Goal: Find specific page/section: Find specific page/section

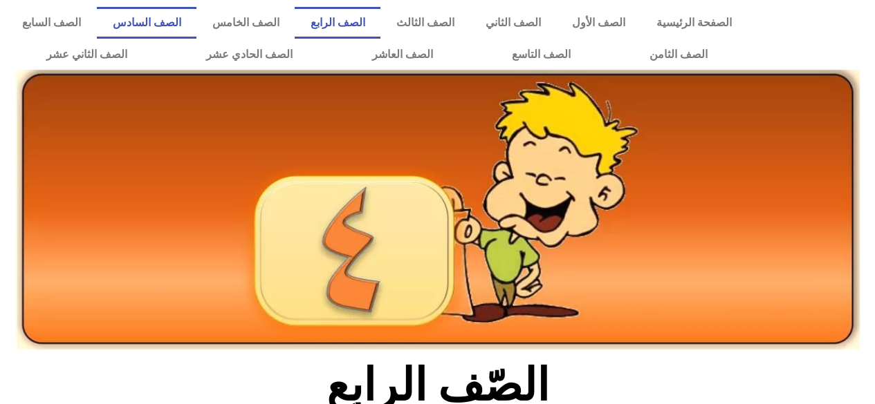
click at [196, 24] on link "الصف السادس" at bounding box center [147, 23] width 100 height 32
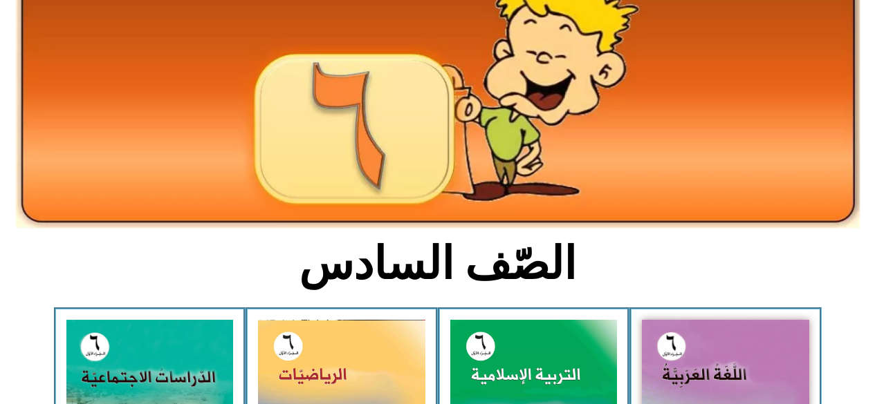
scroll to position [132, 0]
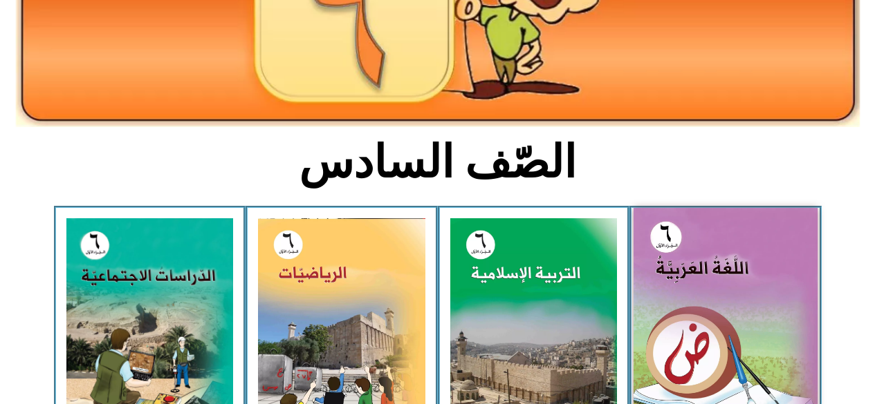
scroll to position [231, 0]
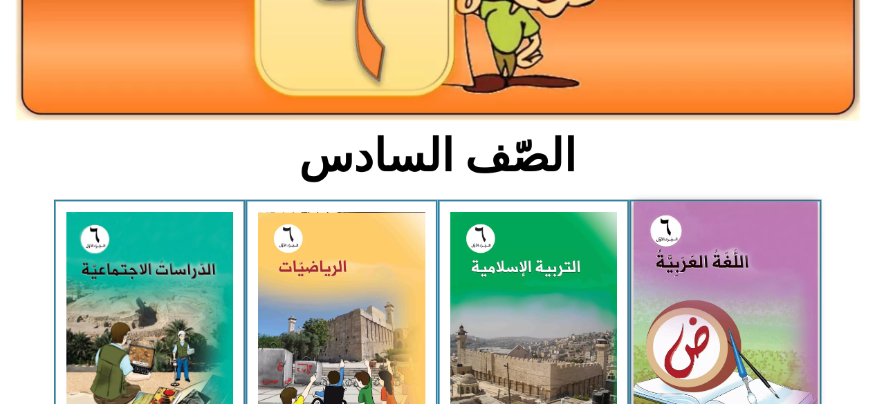
click at [680, 311] on img at bounding box center [725, 317] width 184 height 230
click at [682, 305] on img at bounding box center [725, 317] width 184 height 230
click at [675, 292] on img at bounding box center [725, 317] width 184 height 230
click at [675, 311] on img at bounding box center [725, 317] width 184 height 230
click at [667, 301] on img at bounding box center [725, 317] width 184 height 230
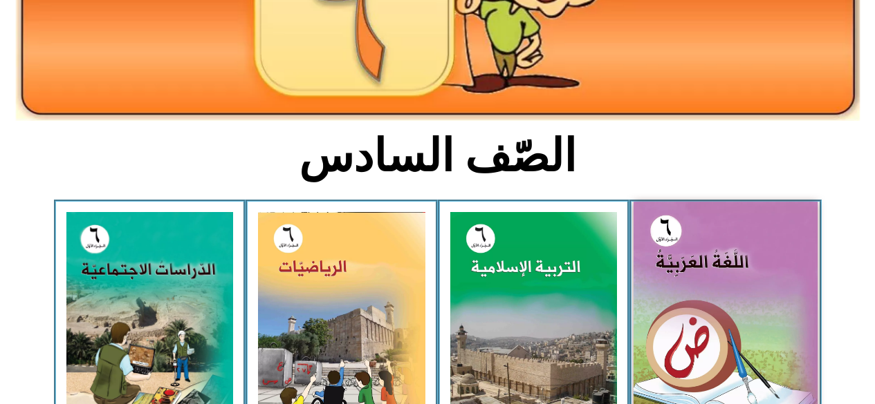
click at [667, 301] on img at bounding box center [725, 317] width 184 height 230
click at [564, 342] on img at bounding box center [533, 315] width 167 height 207
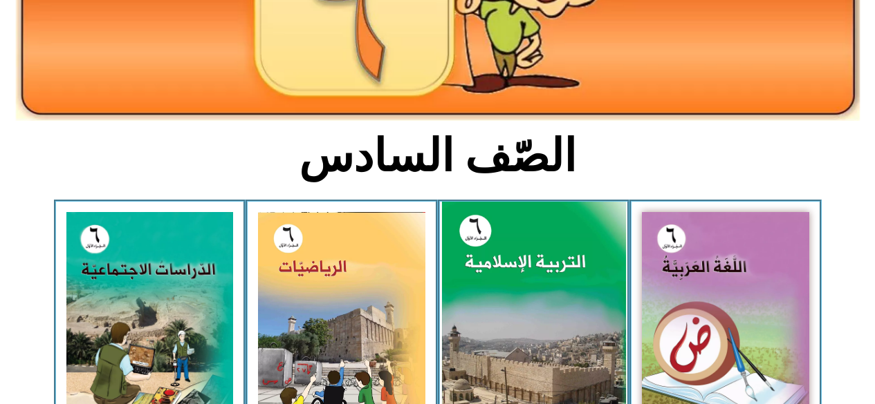
click at [561, 317] on img at bounding box center [533, 316] width 184 height 229
click at [667, 280] on img at bounding box center [725, 316] width 167 height 209
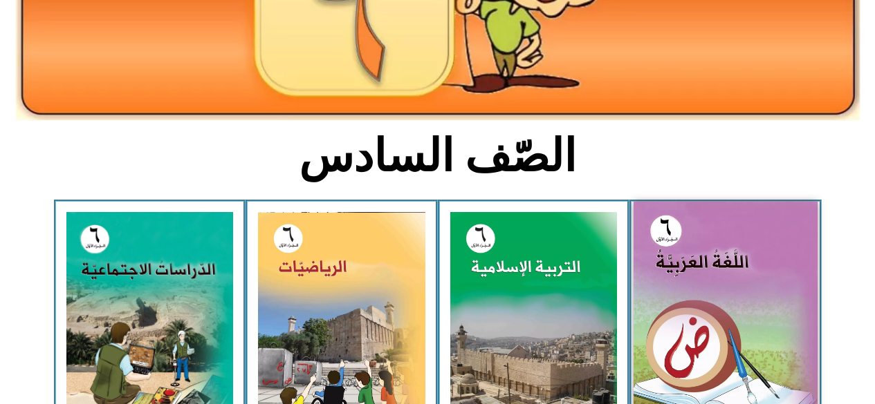
click at [664, 278] on img at bounding box center [725, 317] width 184 height 230
click at [664, 279] on img at bounding box center [725, 317] width 184 height 230
click at [666, 279] on img at bounding box center [725, 317] width 184 height 230
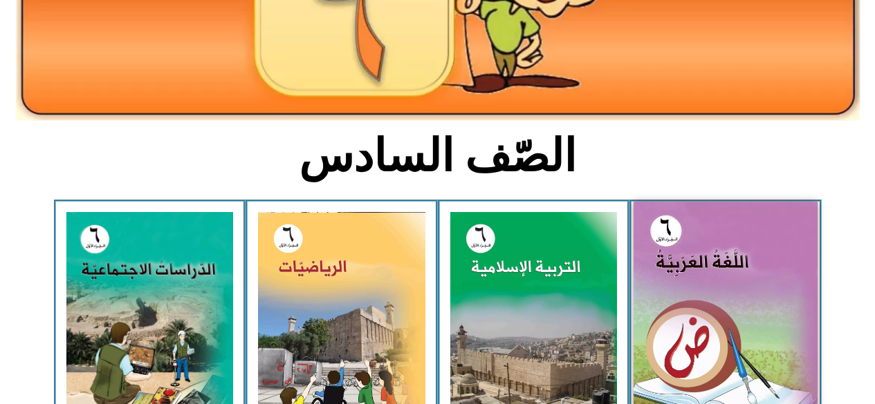
click at [666, 279] on img at bounding box center [725, 317] width 184 height 230
click at [660, 272] on img at bounding box center [725, 317] width 184 height 230
click at [688, 279] on img at bounding box center [725, 317] width 184 height 230
click at [686, 278] on img at bounding box center [725, 317] width 184 height 230
